Goal: Entertainment & Leisure: Consume media (video, audio)

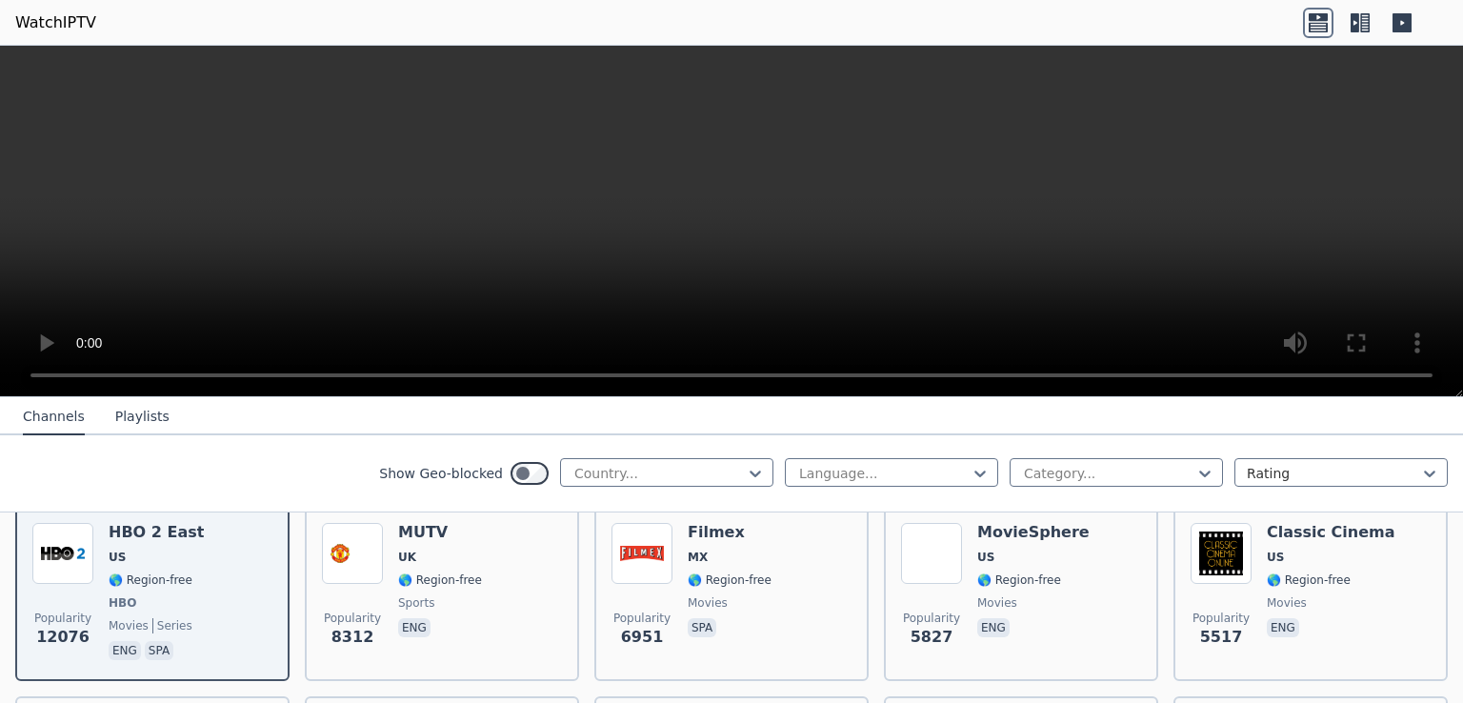
scroll to position [229, 0]
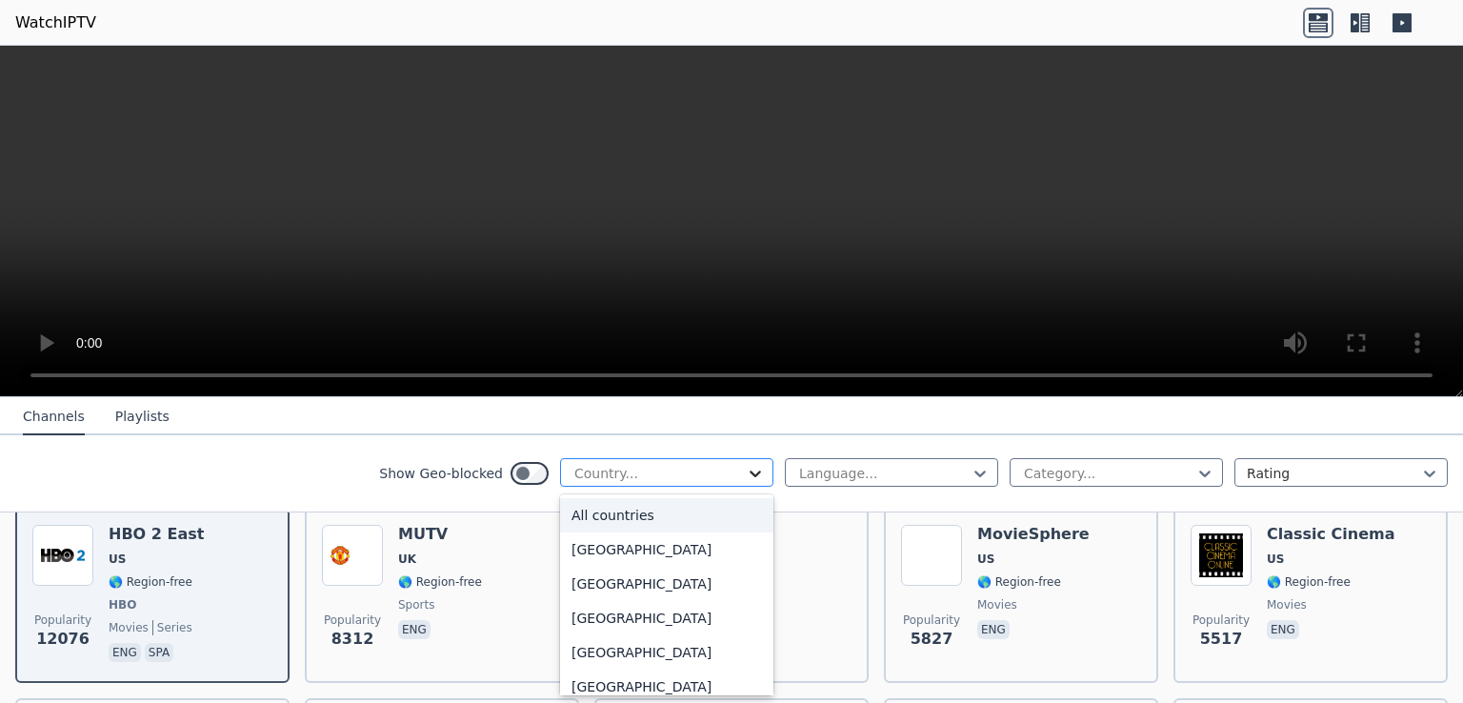
click at [746, 477] on icon at bounding box center [755, 473] width 19 height 19
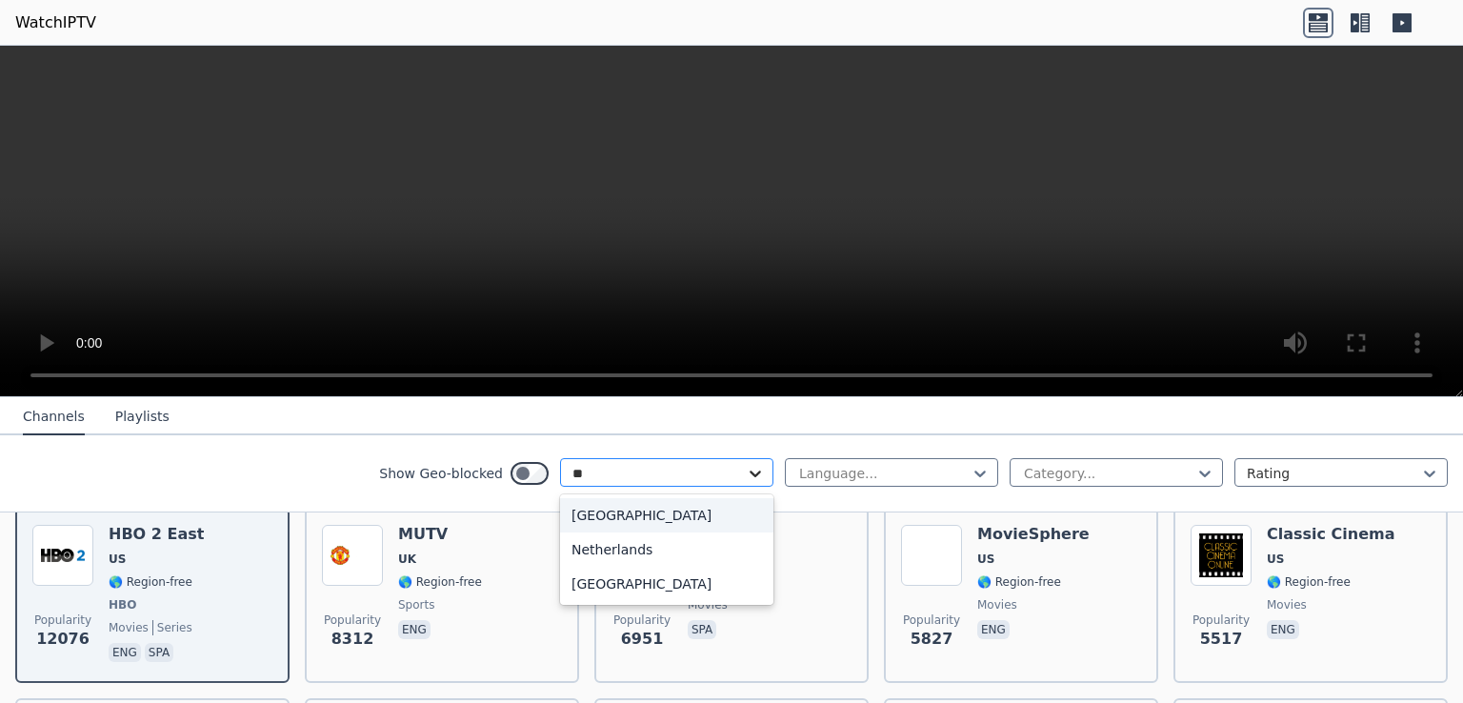
type input "***"
click at [648, 514] on div "[GEOGRAPHIC_DATA]" at bounding box center [666, 515] width 213 height 34
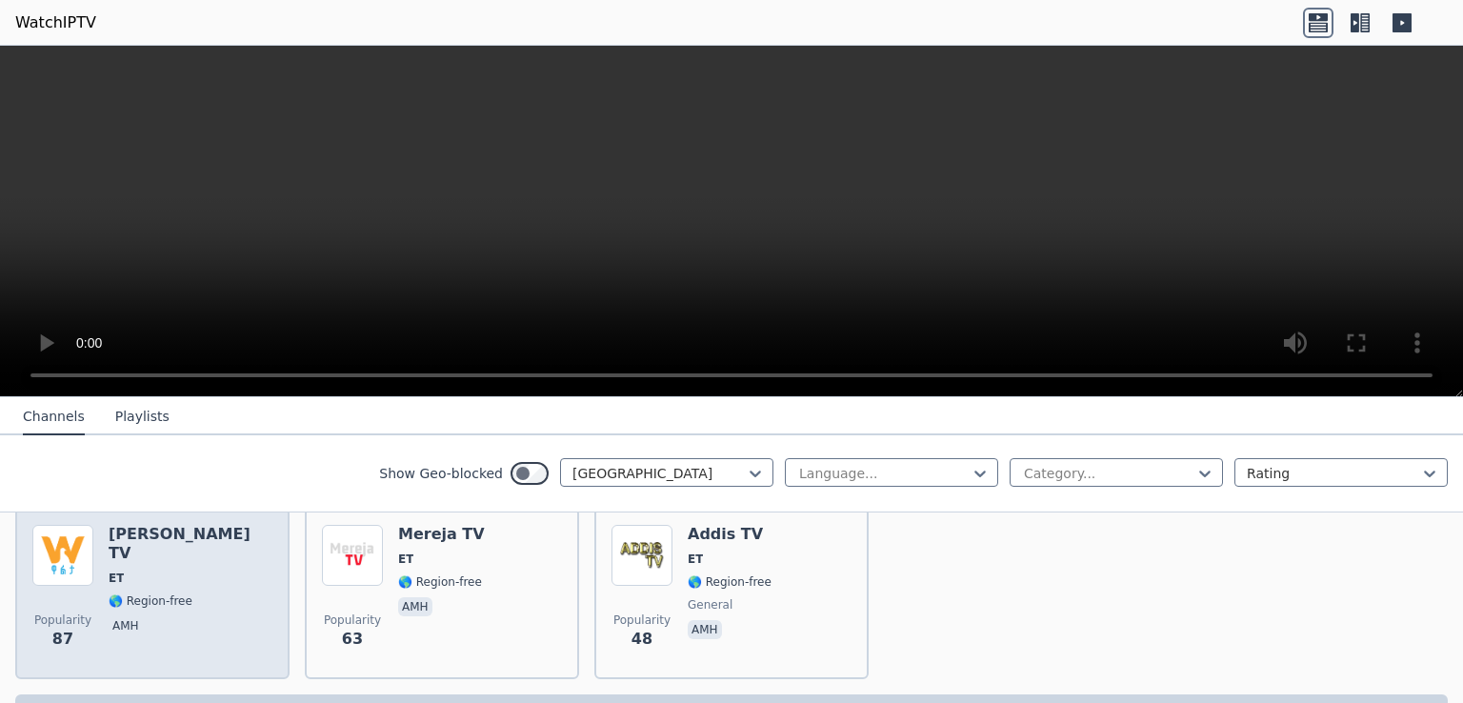
click at [122, 578] on div "[PERSON_NAME] TV ET 🌎 Region-free amh" at bounding box center [191, 593] width 164 height 137
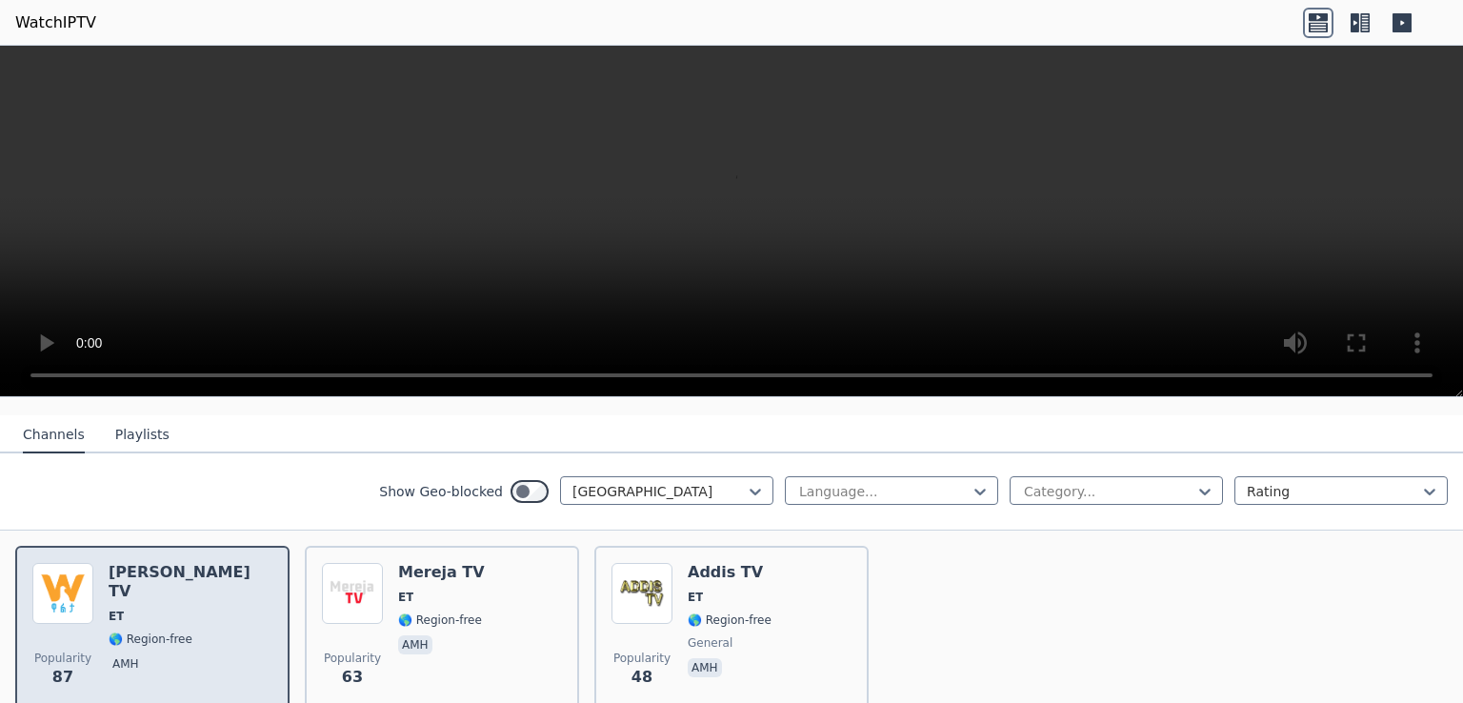
scroll to position [209, 0]
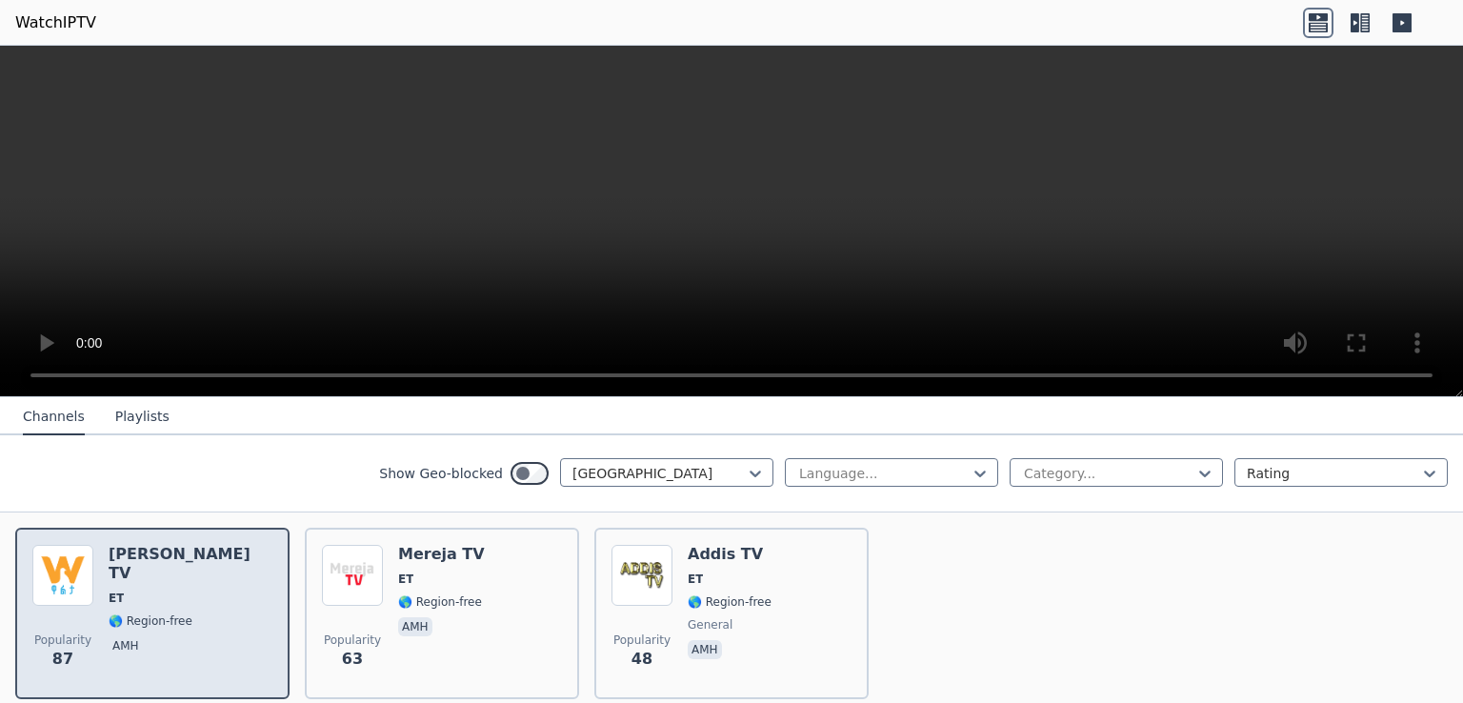
click at [82, 564] on img at bounding box center [62, 575] width 61 height 61
click at [142, 591] on span "ET" at bounding box center [191, 598] width 164 height 15
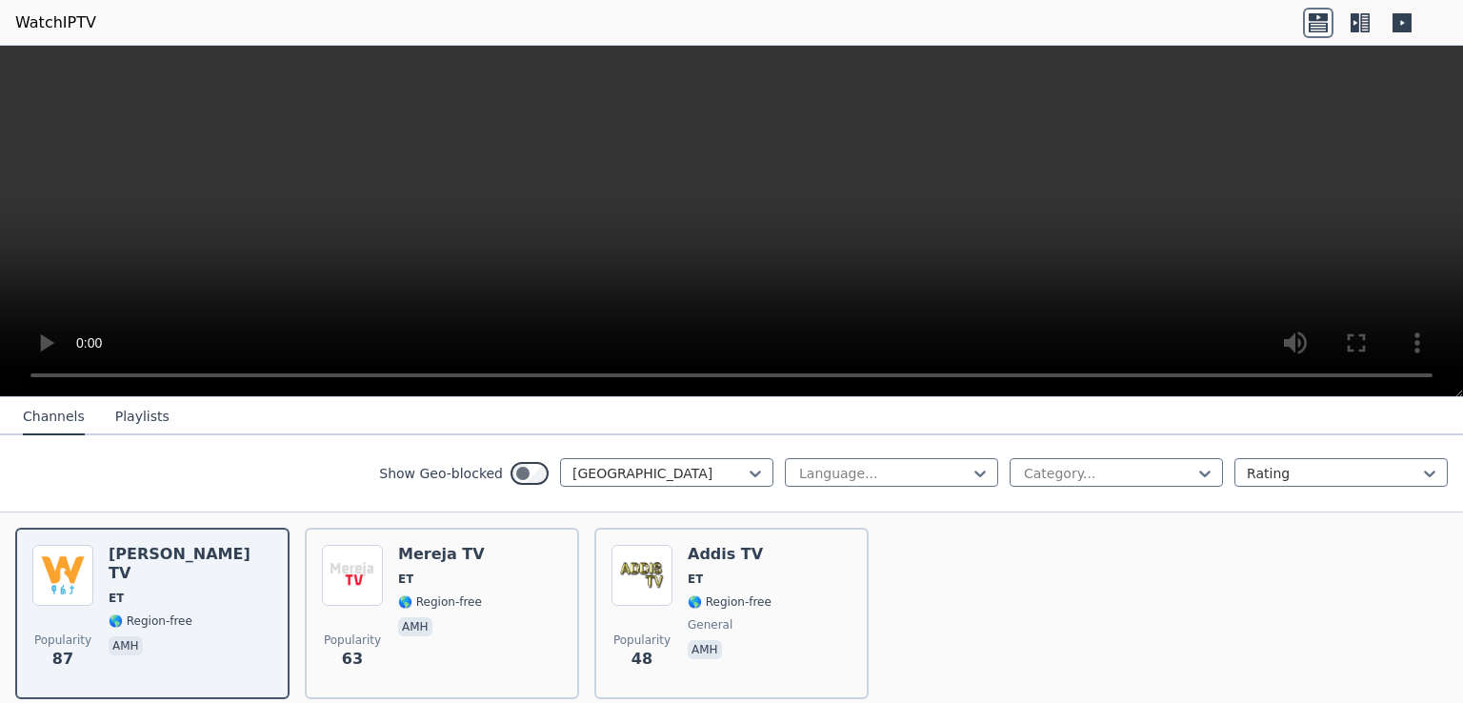
click at [1104, 252] on video at bounding box center [731, 222] width 1463 height 352
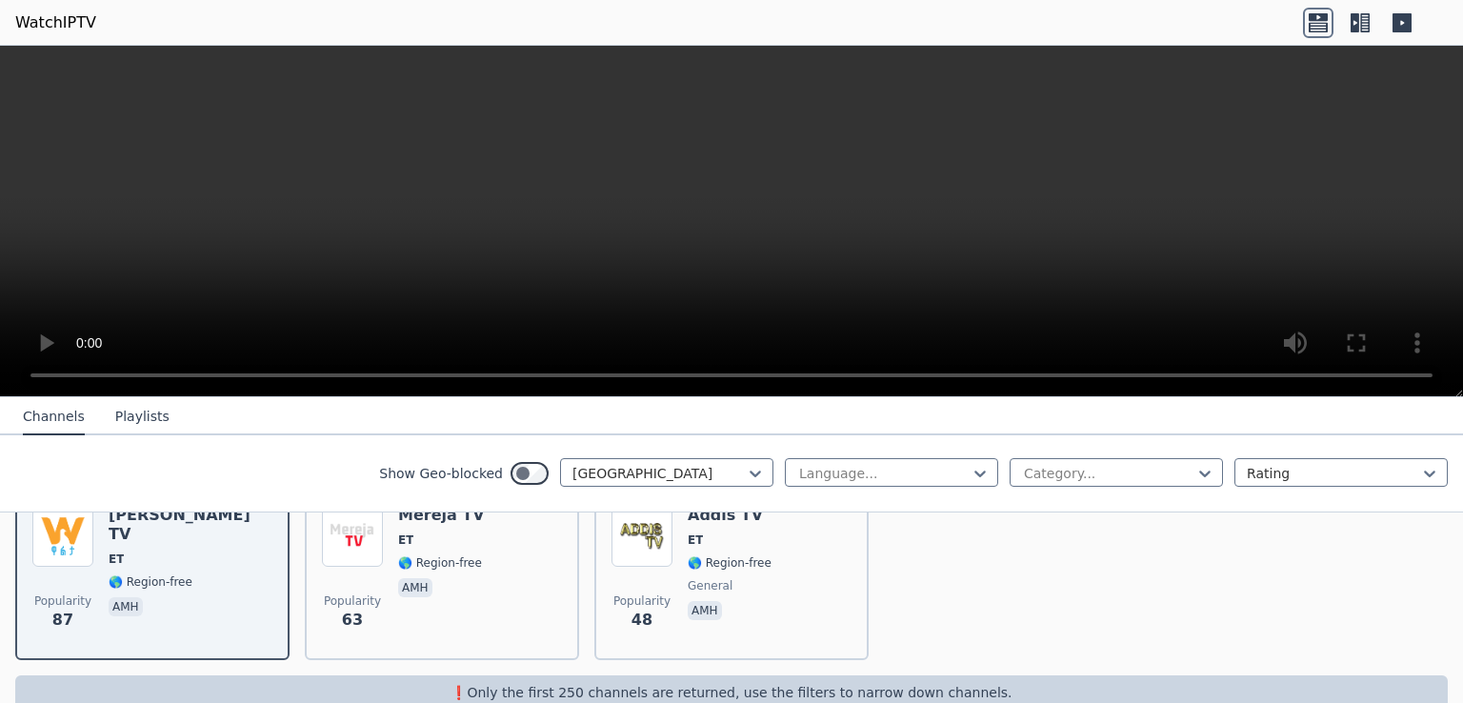
scroll to position [267, 0]
